Goal: Use online tool/utility: Utilize a website feature to perform a specific function

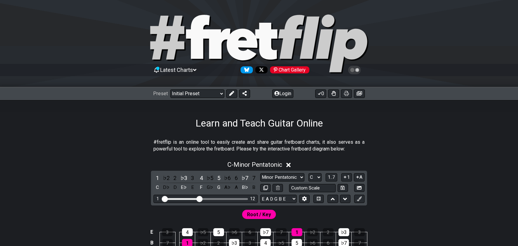
scroll to position [77, 0]
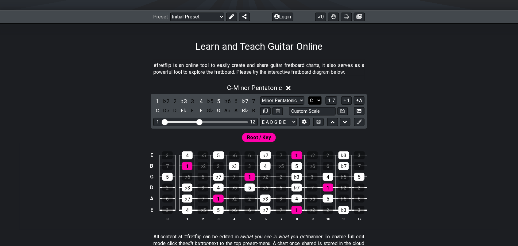
click at [318, 101] on select "A♭ A A♯ B♭ B C C♯ D♭ D D♯ E♭ E F F♯ G♭ G G♯" at bounding box center [315, 100] width 13 height 8
select select "E"
click at [309, 96] on select "A♭ A A♯ B♭ B C C♯ D♭ D D♯ E♭ E F F♯ G♭ G G♯" at bounding box center [315, 100] width 13 height 8
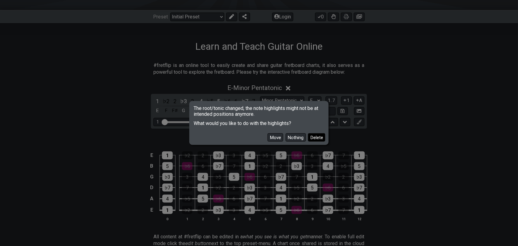
click at [315, 138] on button "Delete" at bounding box center [316, 137] width 17 height 8
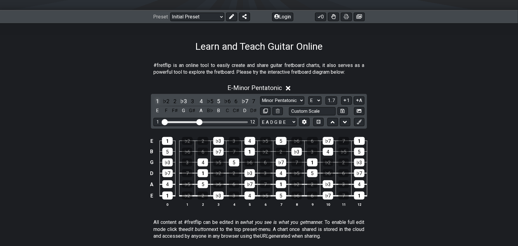
click at [157, 102] on div "1" at bounding box center [158, 101] width 8 height 8
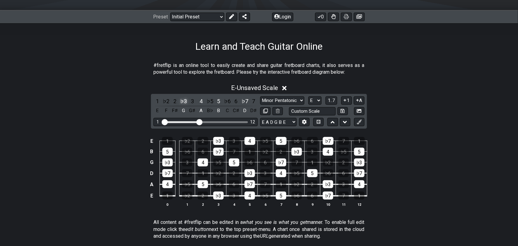
click at [181, 101] on div "♭3" at bounding box center [184, 101] width 8 height 8
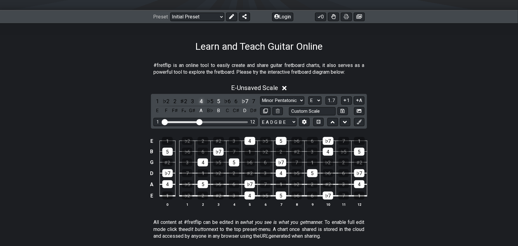
click at [201, 100] on div "4" at bounding box center [201, 101] width 8 height 8
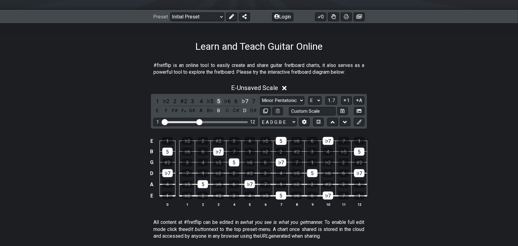
click at [216, 101] on div "5" at bounding box center [219, 101] width 8 height 8
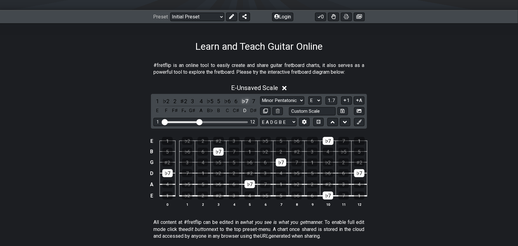
click at [246, 100] on div "♭7" at bounding box center [245, 101] width 8 height 8
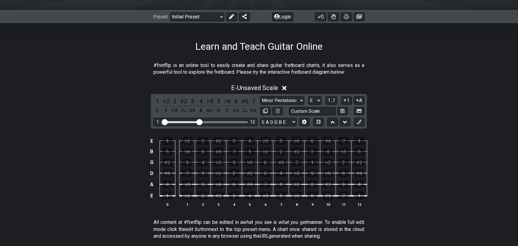
click at [252, 123] on div "12" at bounding box center [252, 121] width 5 height 5
click at [254, 120] on div "12" at bounding box center [252, 121] width 5 height 5
click at [226, 121] on div "Visible fret range" at bounding box center [205, 122] width 85 height 2
drag, startPoint x: 199, startPoint y: 124, endPoint x: 249, endPoint y: 127, distance: 50.1
click at [249, 122] on input "Visible fret range" at bounding box center [205, 122] width 87 height 0
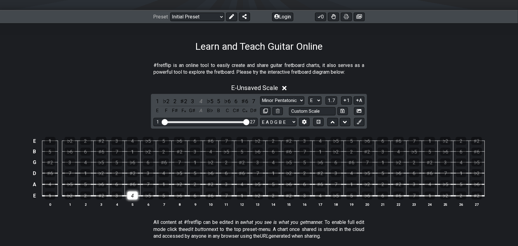
click at [134, 196] on div "4" at bounding box center [132, 196] width 10 height 8
click at [134, 171] on div "♯2" at bounding box center [132, 173] width 10 height 8
click at [136, 159] on div "♭6" at bounding box center [132, 162] width 10 height 8
click at [133, 150] on div "1" at bounding box center [132, 152] width 10 height 8
click at [332, 102] on span "1..7" at bounding box center [331, 101] width 7 height 6
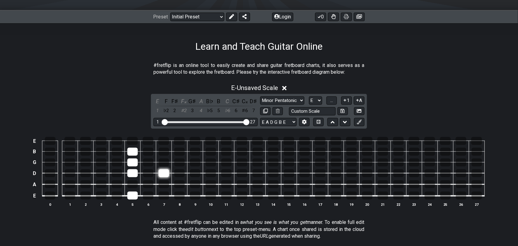
click at [166, 174] on div at bounding box center [164, 173] width 10 height 8
click at [197, 153] on div at bounding box center [195, 152] width 10 height 8
click at [193, 192] on div at bounding box center [195, 196] width 10 height 8
click at [229, 173] on div at bounding box center [226, 173] width 10 height 8
click at [259, 197] on div at bounding box center [258, 196] width 10 height 8
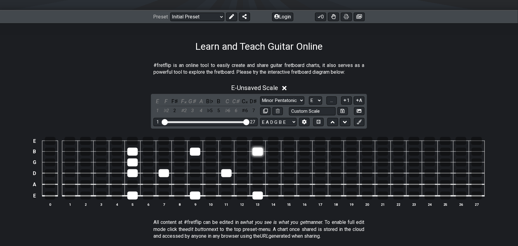
click at [257, 155] on div at bounding box center [258, 152] width 10 height 8
click at [321, 196] on div at bounding box center [320, 196] width 10 height 8
click at [259, 196] on div at bounding box center [258, 196] width 10 height 8
click at [320, 196] on div at bounding box center [320, 196] width 10 height 8
click at [257, 151] on div at bounding box center [258, 152] width 10 height 8
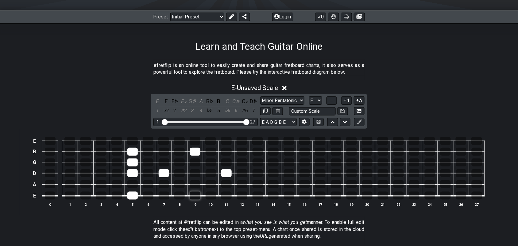
click at [196, 194] on div at bounding box center [195, 196] width 10 height 8
click at [227, 173] on div at bounding box center [226, 173] width 10 height 8
click at [229, 193] on div at bounding box center [226, 196] width 10 height 8
click at [263, 174] on td at bounding box center [258, 178] width 16 height 11
click at [259, 176] on div at bounding box center [258, 173] width 10 height 8
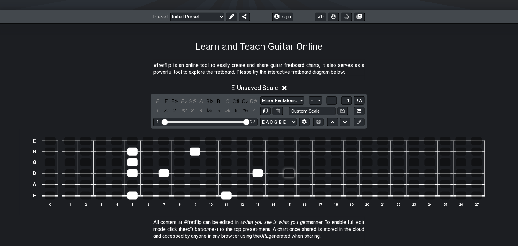
click at [289, 173] on div at bounding box center [289, 173] width 10 height 8
click at [321, 152] on div at bounding box center [320, 152] width 10 height 8
click at [127, 171] on div at bounding box center [132, 173] width 10 height 8
click at [197, 194] on div at bounding box center [195, 196] width 10 height 8
drag, startPoint x: 227, startPoint y: 197, endPoint x: 227, endPoint y: 188, distance: 9.3
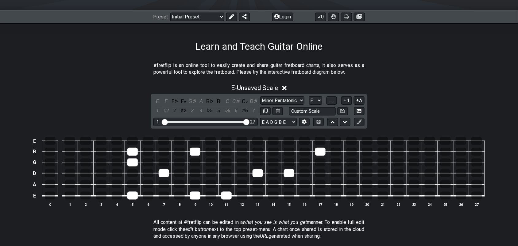
click at [227, 195] on div at bounding box center [226, 196] width 10 height 8
click at [229, 175] on div at bounding box center [226, 173] width 10 height 8
click at [259, 175] on div at bounding box center [258, 173] width 10 height 8
click at [290, 171] on div at bounding box center [289, 173] width 10 height 8
click at [321, 151] on div at bounding box center [320, 152] width 10 height 8
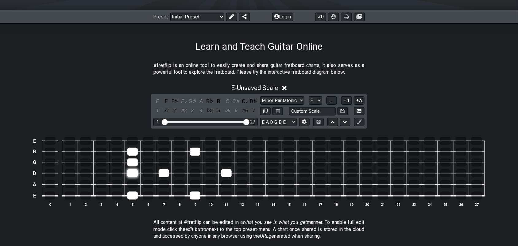
click at [132, 173] on div at bounding box center [132, 173] width 10 height 8
click at [263, 174] on div at bounding box center [258, 173] width 10 height 8
drag, startPoint x: 133, startPoint y: 172, endPoint x: 135, endPoint y: 162, distance: 10.7
click at [132, 171] on div at bounding box center [132, 173] width 10 height 8
click at [135, 161] on div at bounding box center [132, 162] width 10 height 8
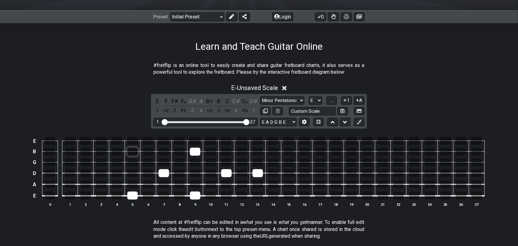
click at [133, 151] on div at bounding box center [132, 152] width 10 height 8
click at [200, 193] on div at bounding box center [195, 196] width 10 height 8
click at [226, 173] on div at bounding box center [226, 173] width 10 height 8
click at [259, 173] on div at bounding box center [258, 173] width 10 height 8
click at [191, 151] on div at bounding box center [195, 152] width 10 height 8
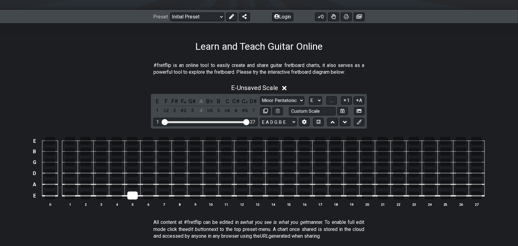
drag, startPoint x: 165, startPoint y: 172, endPoint x: 157, endPoint y: 172, distance: 8.0
click at [163, 172] on div at bounding box center [164, 173] width 10 height 8
click at [146, 173] on div at bounding box center [148, 173] width 10 height 8
click at [161, 183] on div at bounding box center [164, 184] width 10 height 8
click at [179, 173] on div at bounding box center [179, 173] width 10 height 8
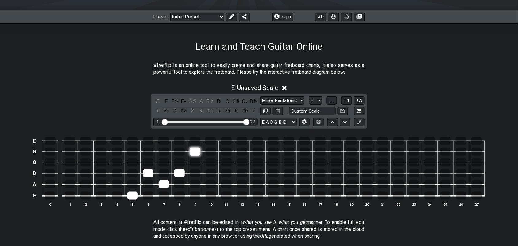
click at [196, 152] on div at bounding box center [195, 152] width 10 height 8
click at [211, 162] on div at bounding box center [211, 162] width 10 height 8
click at [229, 174] on div at bounding box center [226, 173] width 10 height 8
click at [246, 141] on div at bounding box center [242, 141] width 11 height 8
click at [258, 152] on div at bounding box center [258, 152] width 10 height 8
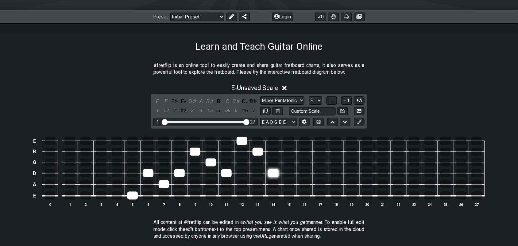
click at [270, 172] on div at bounding box center [273, 173] width 10 height 8
click at [288, 163] on div at bounding box center [289, 162] width 10 height 8
click at [274, 142] on div at bounding box center [273, 141] width 11 height 8
click at [224, 175] on div at bounding box center [226, 173] width 10 height 8
click at [227, 160] on div at bounding box center [226, 162] width 10 height 8
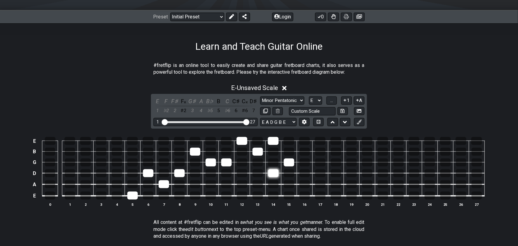
click at [274, 176] on div at bounding box center [273, 173] width 10 height 8
click at [309, 151] on div at bounding box center [305, 152] width 10 height 8
click at [320, 176] on div at bounding box center [320, 173] width 10 height 8
click at [336, 183] on div at bounding box center [336, 184] width 10 height 8
click at [353, 174] on div at bounding box center [352, 173] width 10 height 8
